Goal: Find specific page/section: Find specific page/section

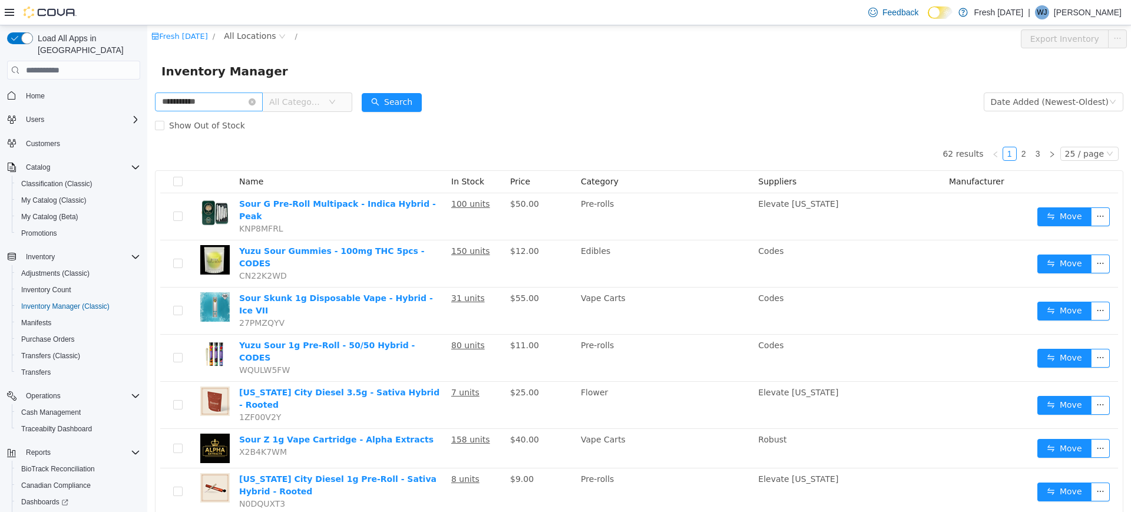
click at [230, 98] on input "**********" at bounding box center [209, 101] width 108 height 19
type input "*****"
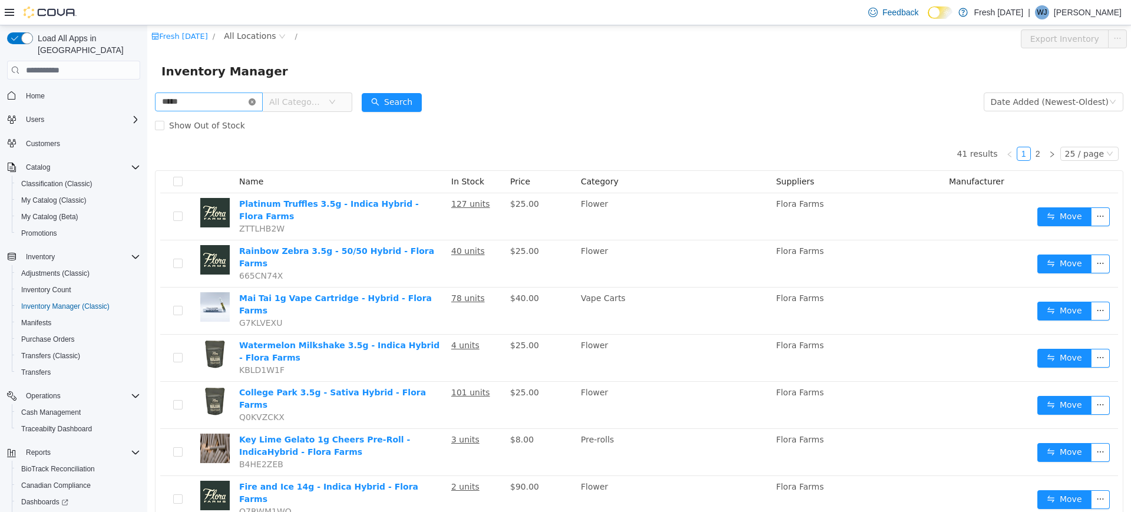
click at [256, 98] on icon "icon: close-circle" at bounding box center [251, 101] width 7 height 7
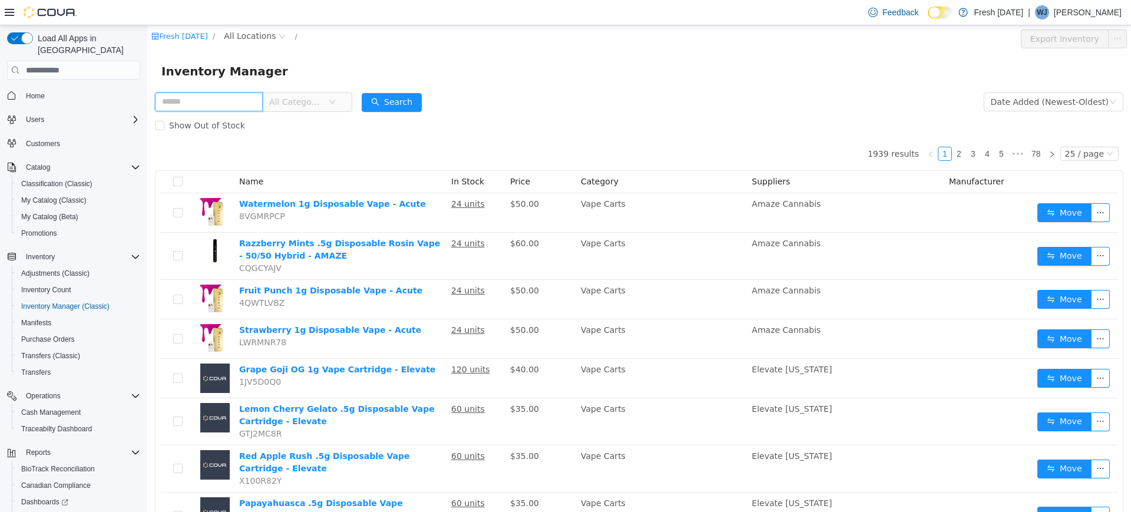
click at [200, 95] on input "text" at bounding box center [209, 101] width 108 height 19
